Goal: Information Seeking & Learning: Learn about a topic

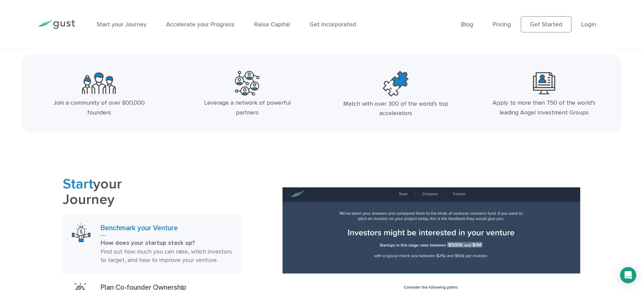
scroll to position [101, 0]
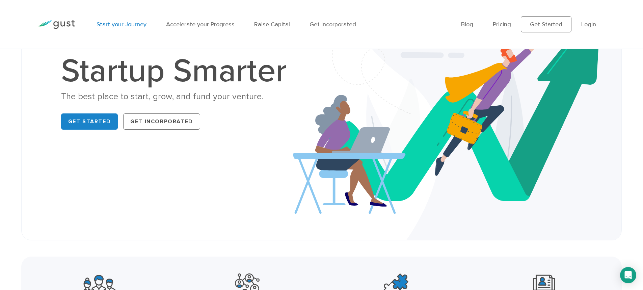
click at [126, 25] on link "Start your Journey" at bounding box center [121, 24] width 50 height 7
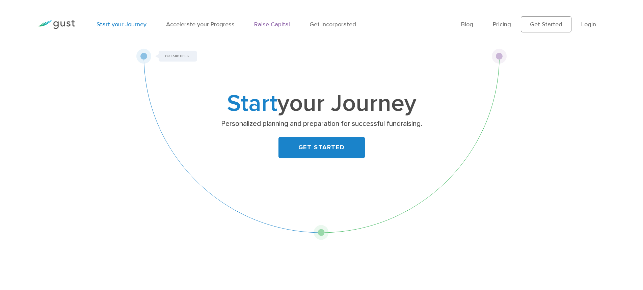
click at [263, 26] on link "Raise Capital" at bounding box center [272, 24] width 36 height 7
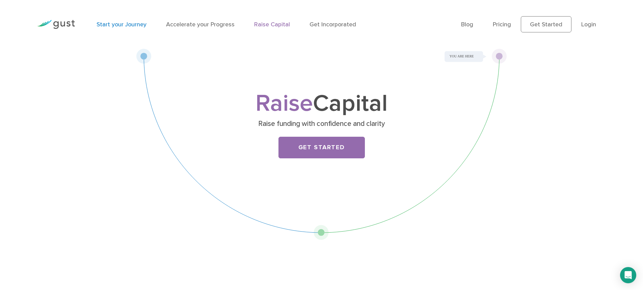
click at [141, 24] on link "Start your Journey" at bounding box center [121, 24] width 50 height 7
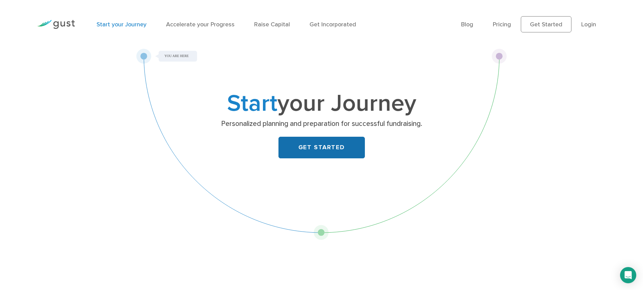
click at [297, 147] on link "GET STARTED" at bounding box center [321, 148] width 86 height 22
click at [501, 24] on link "Pricing" at bounding box center [502, 24] width 18 height 7
